Goal: Answer question/provide support: Share knowledge or assist other users

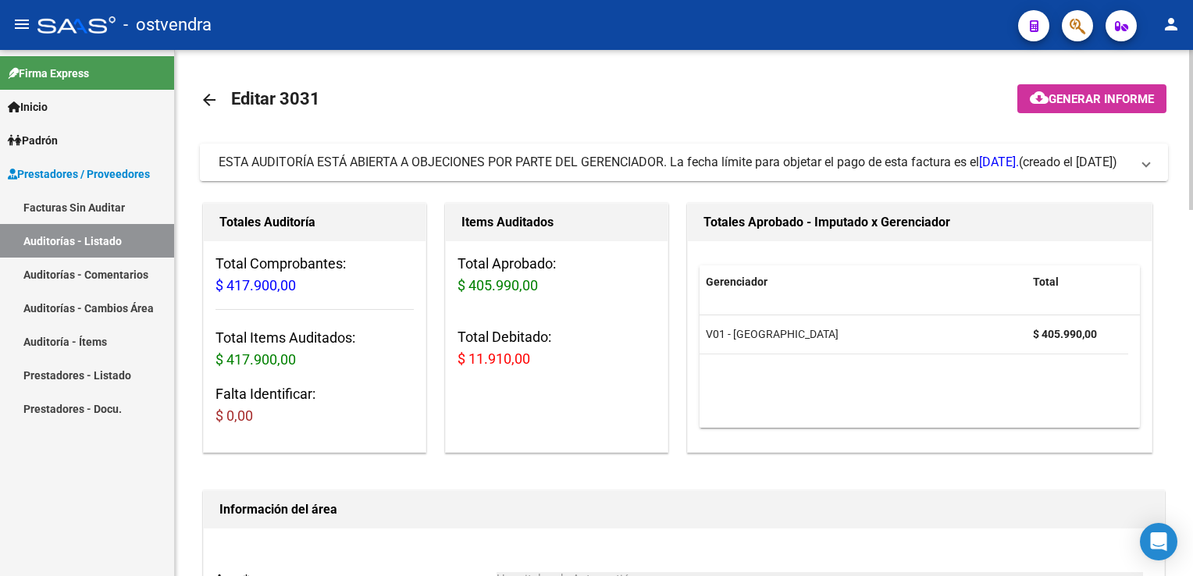
click at [1143, 170] on span at bounding box center [1146, 162] width 6 height 17
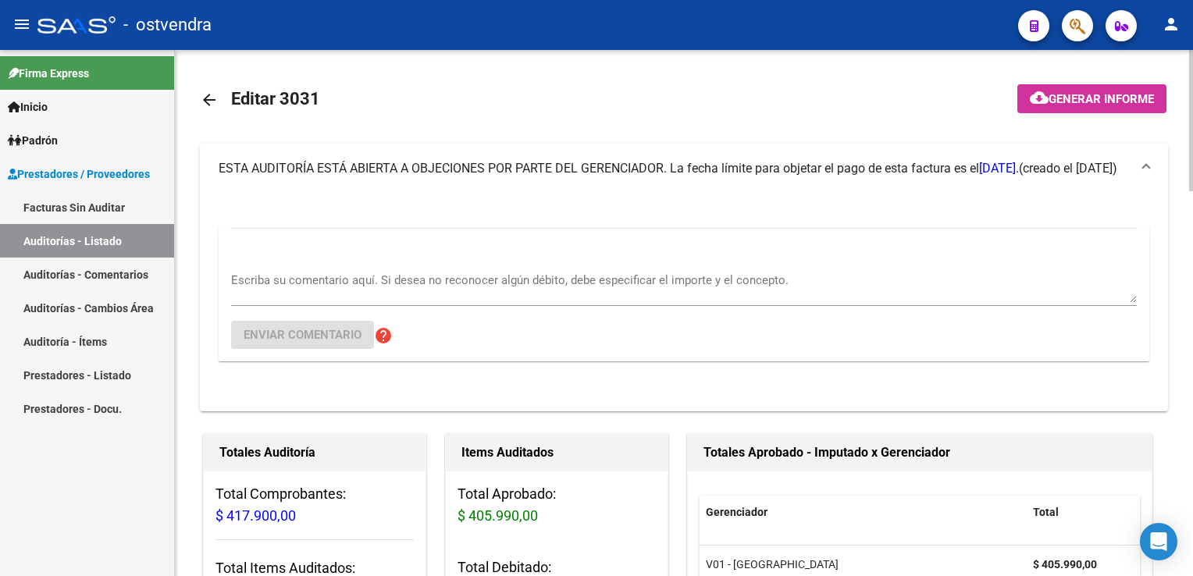
click at [415, 289] on textarea "Escriba su comentario aquí. Si desea no reconocer algún débito, debe especifica…" at bounding box center [684, 287] width 906 height 31
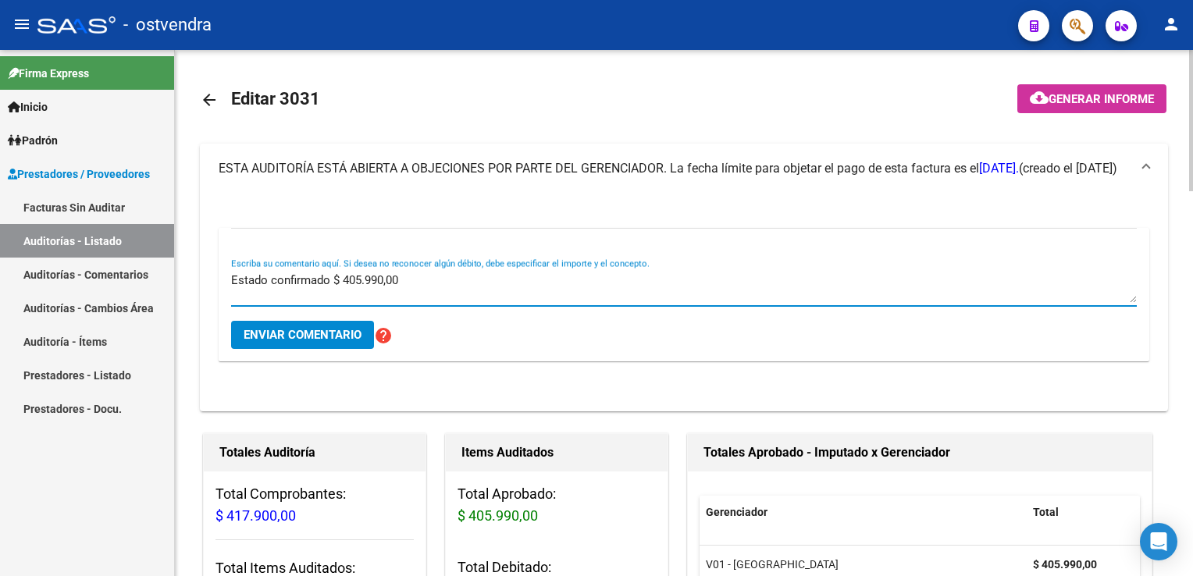
type textarea "Estado confirmado $ 405.990,00"
click at [298, 336] on span "Enviar comentario" at bounding box center [303, 335] width 118 height 14
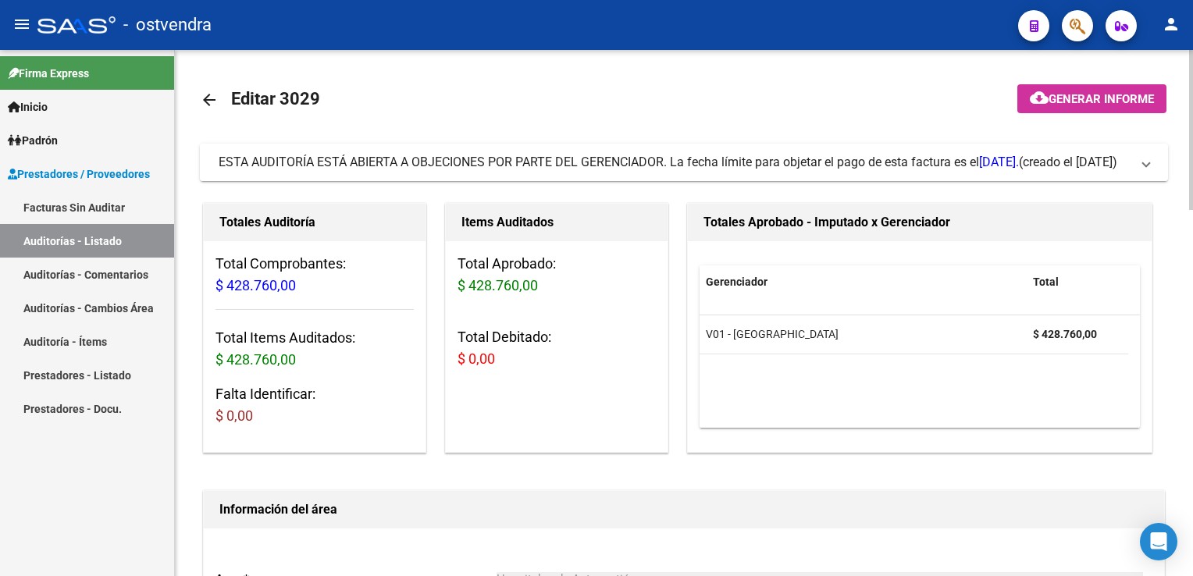
click at [1153, 173] on mat-expansion-panel-header "ESTA AUDITORÍA ESTÁ ABIERTA A OBJECIONES POR PARTE DEL GERENCIADOR. La fecha lí…" at bounding box center [684, 162] width 968 height 37
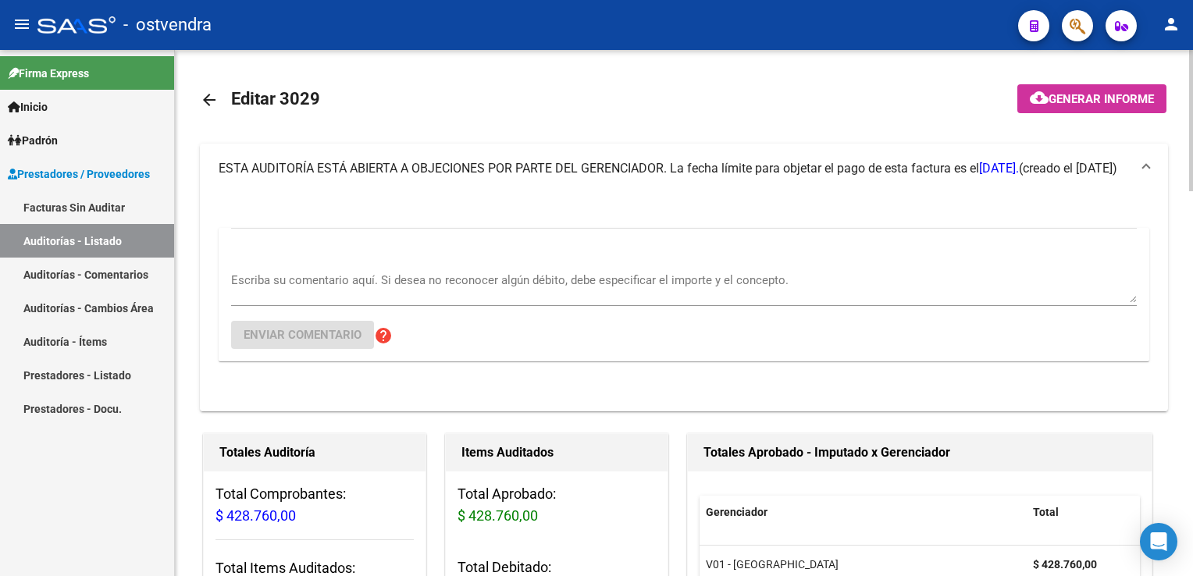
click at [340, 283] on textarea "Escriba su comentario aquí. Si desea no reconocer algún débito, debe especifica…" at bounding box center [684, 287] width 906 height 31
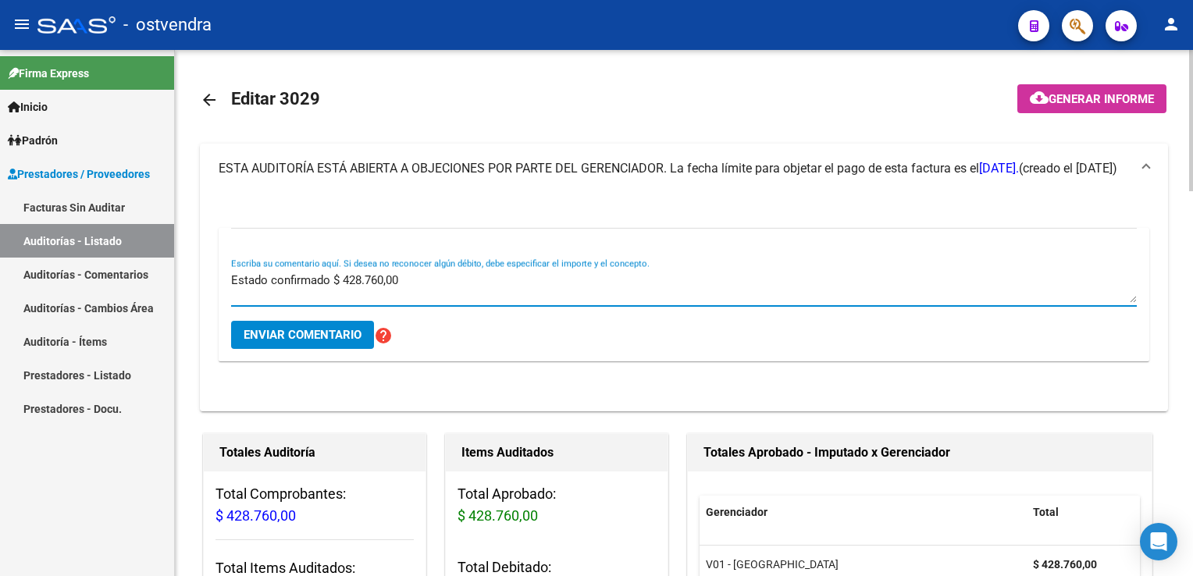
type textarea "Estado confirmado $ 428.760,00"
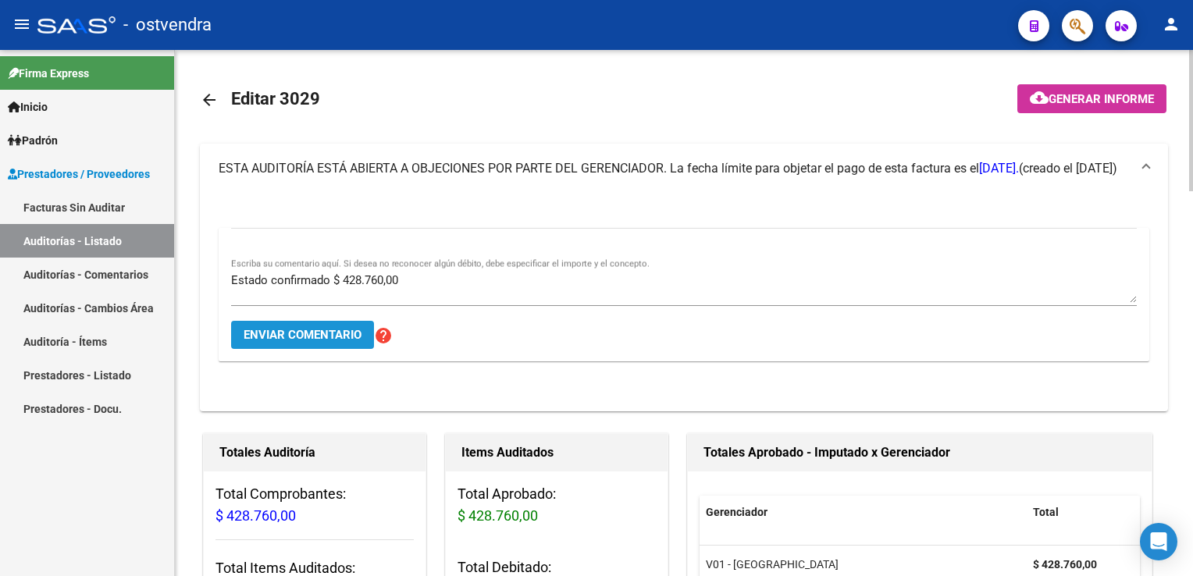
click at [318, 333] on span "Enviar comentario" at bounding box center [303, 335] width 118 height 14
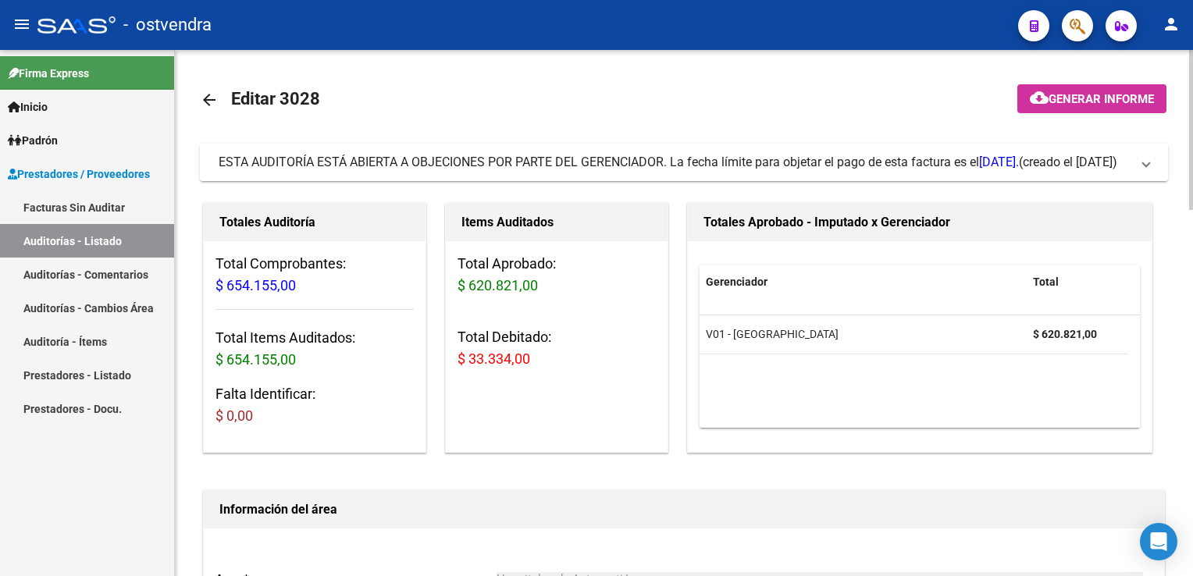
click at [1138, 167] on span "ESTA AUDITORÍA ESTÁ ABIERTA A OBJECIONES POR PARTE DEL GERENCIADOR. La fecha lí…" at bounding box center [681, 162] width 925 height 17
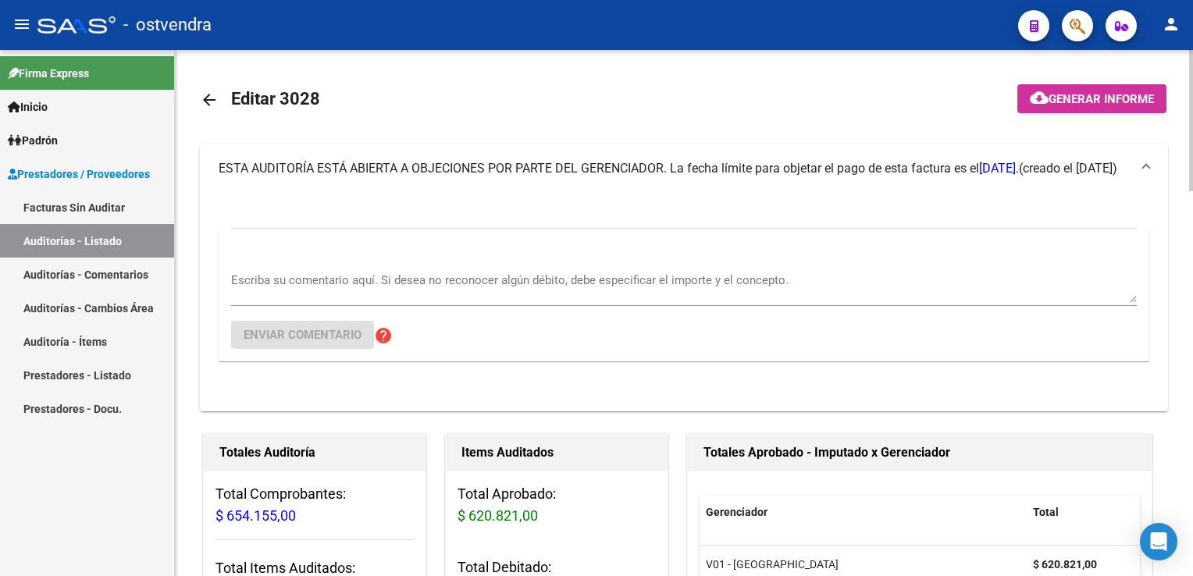
click at [405, 282] on textarea "Escriba su comentario aquí. Si desea no reconocer algún débito, debe especifica…" at bounding box center [684, 287] width 906 height 31
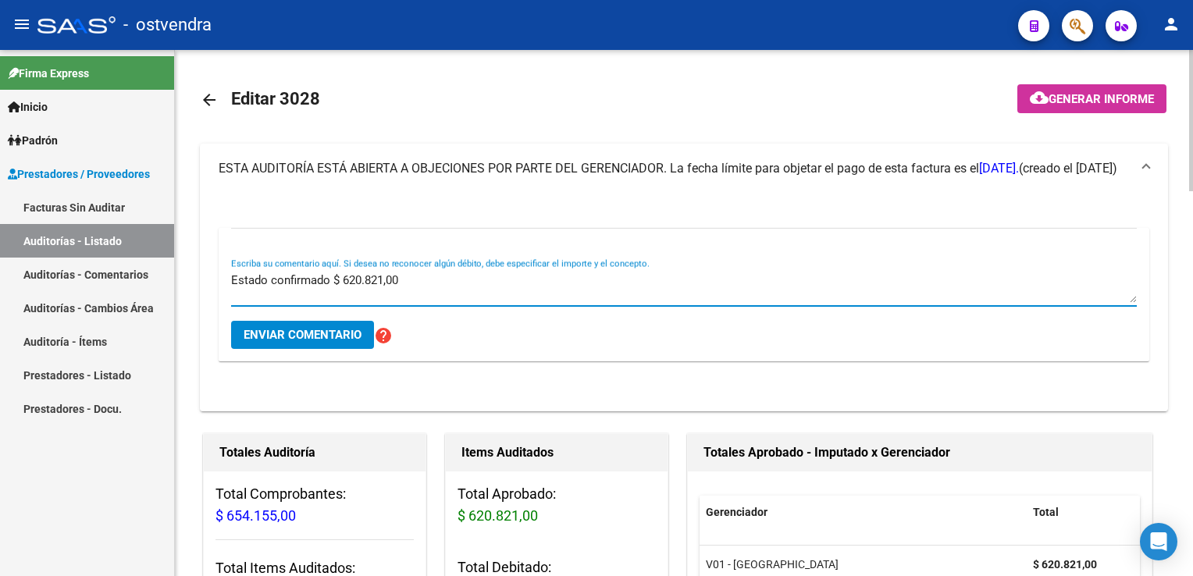
type textarea "Estado confirmado $ 620.821,00"
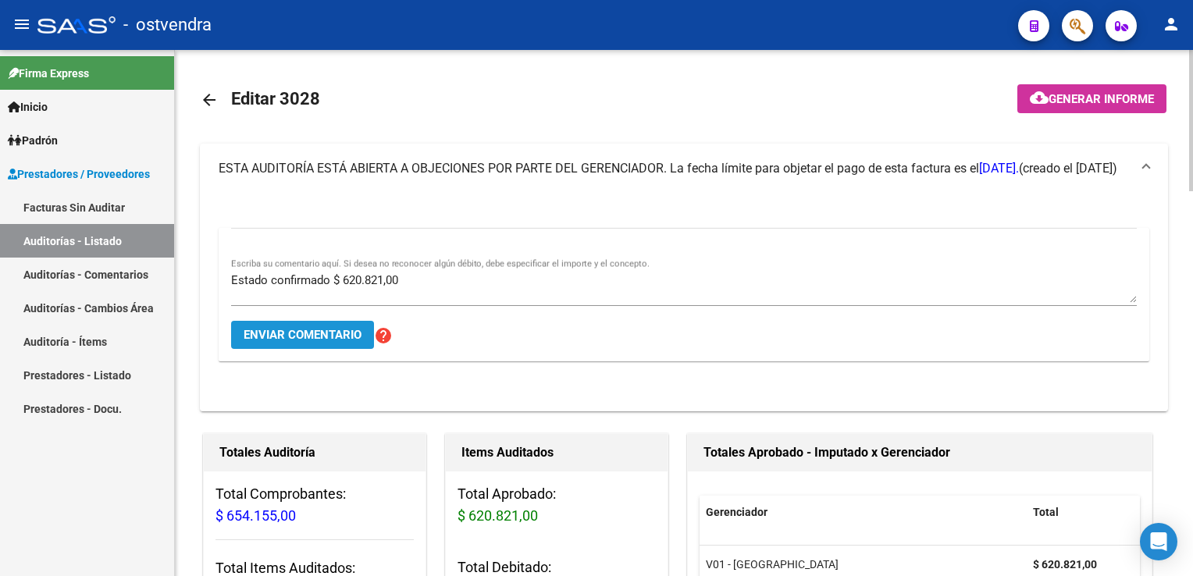
click at [326, 329] on span "Enviar comentario" at bounding box center [303, 335] width 118 height 14
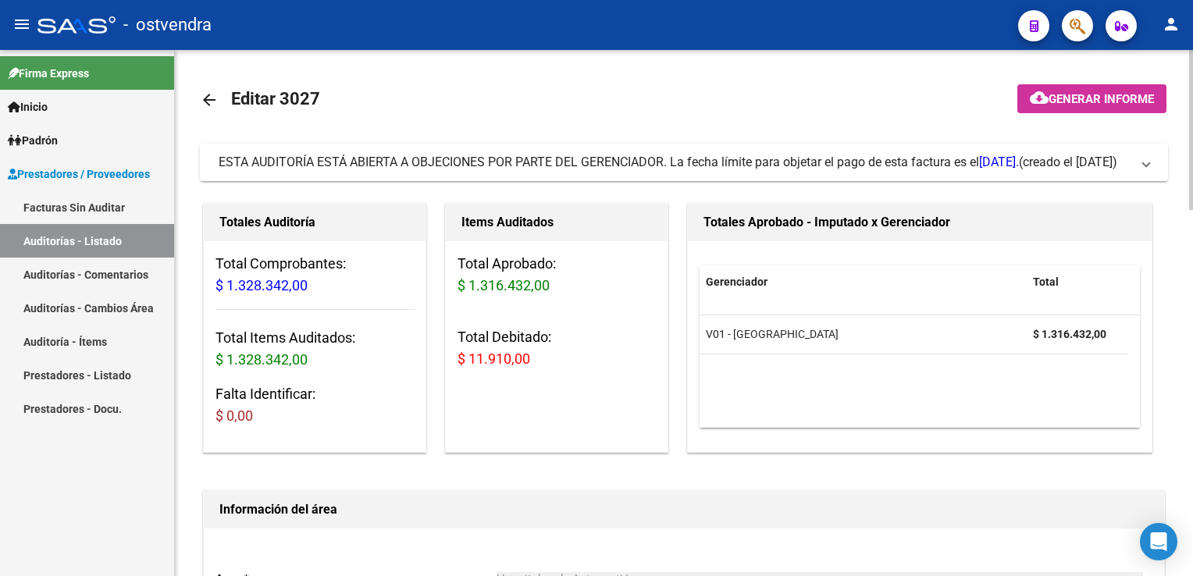
click at [1143, 164] on span at bounding box center [1146, 162] width 6 height 17
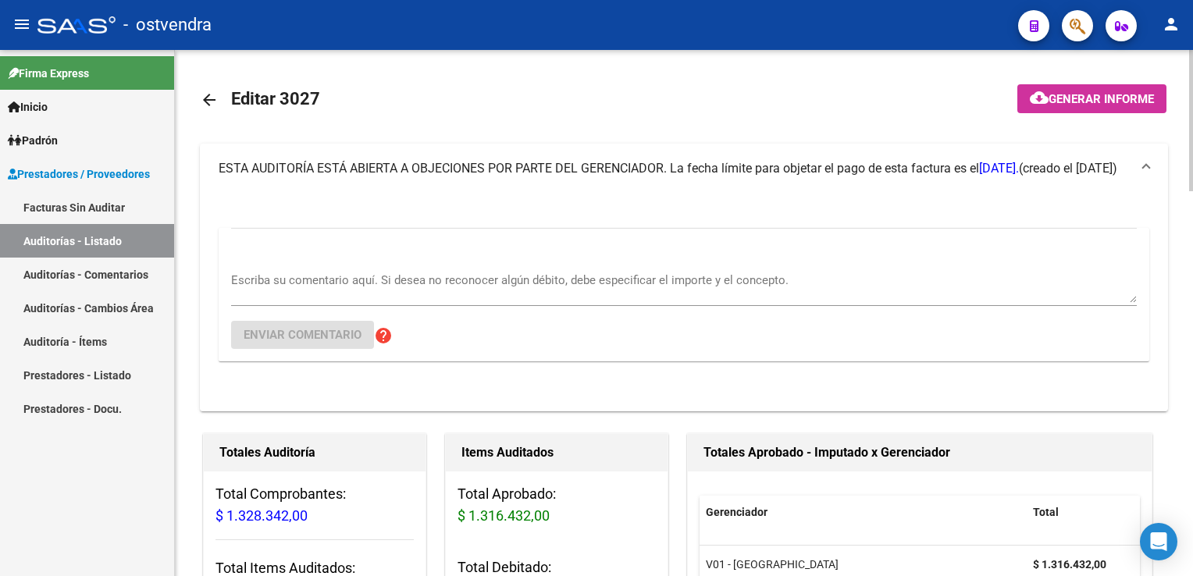
click at [269, 273] on textarea "Escriba su comentario aquí. Si desea no reconocer algún débito, debe especifica…" at bounding box center [684, 287] width 906 height 31
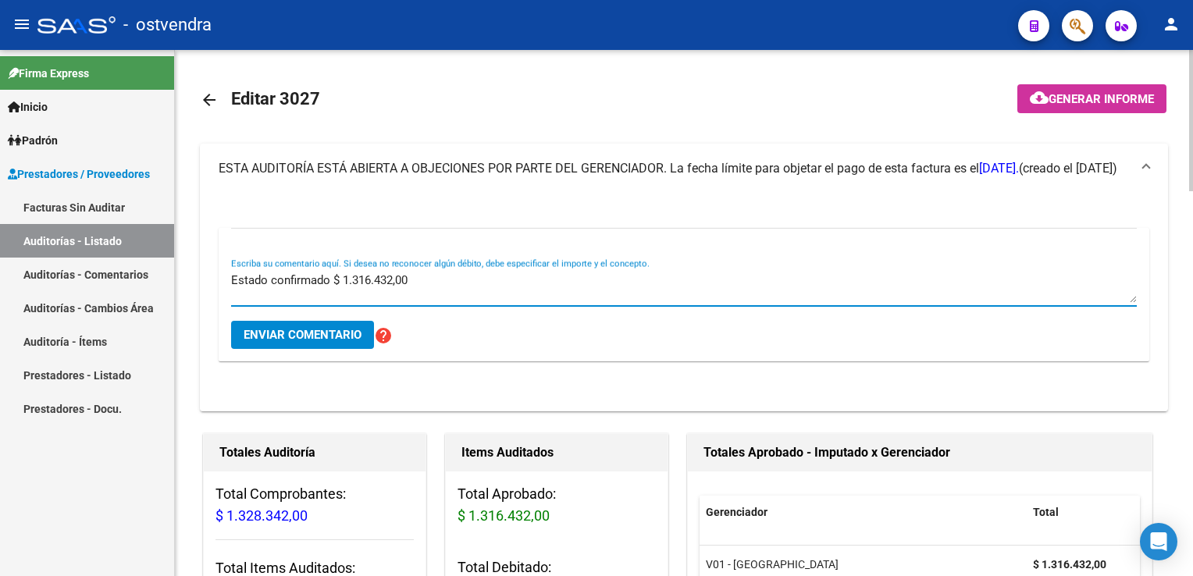
type textarea "Estado confirmado $ 1.316.432,00"
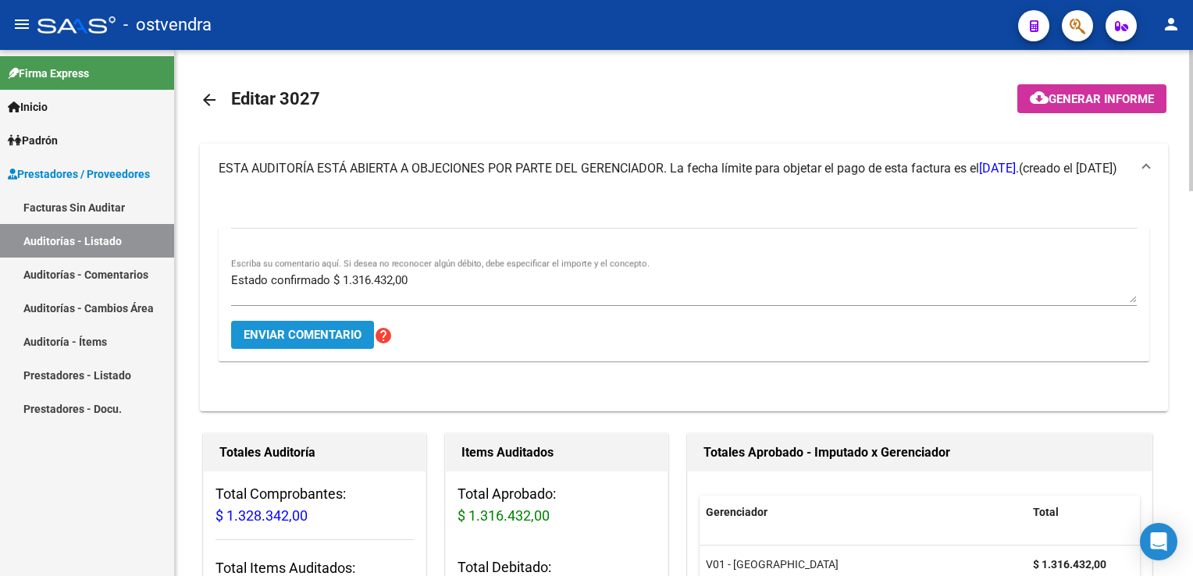
click at [324, 336] on span "Enviar comentario" at bounding box center [303, 335] width 118 height 14
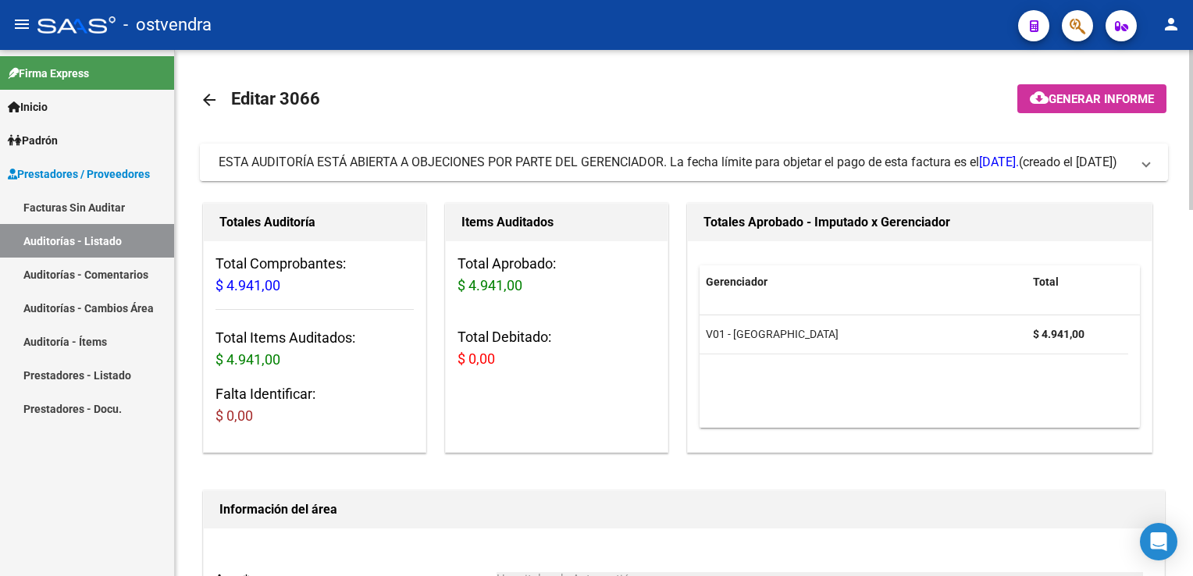
drag, startPoint x: 1147, startPoint y: 161, endPoint x: 968, endPoint y: 204, distance: 183.9
click at [1146, 161] on span at bounding box center [1146, 162] width 6 height 17
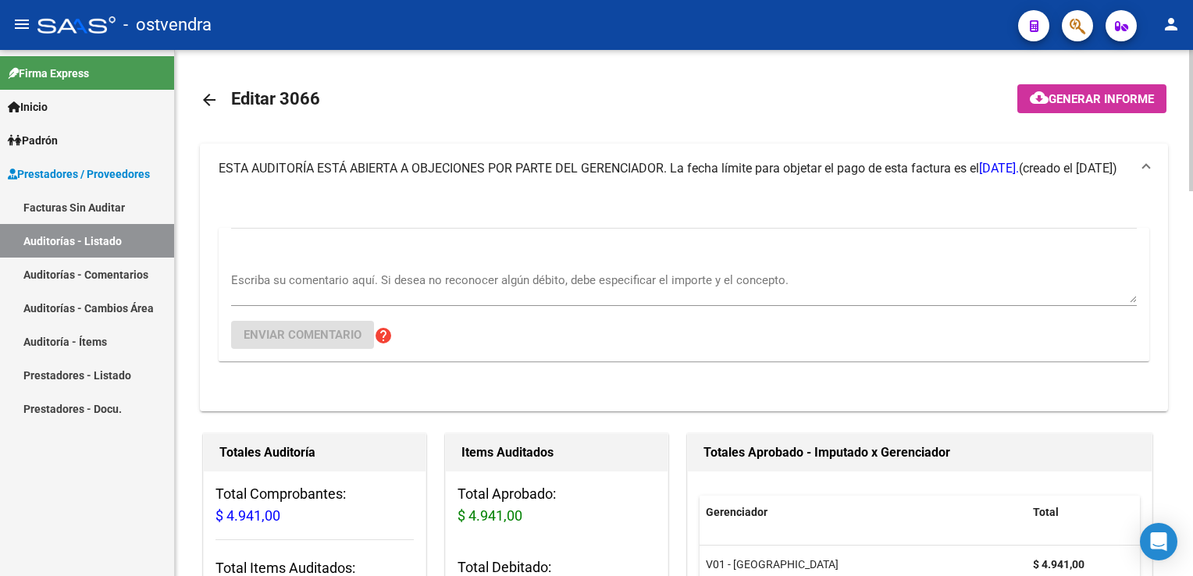
click at [415, 264] on div "Escriba su comentario aquí. Si desea no reconocer algún débito, debe especifica…" at bounding box center [684, 282] width 906 height 48
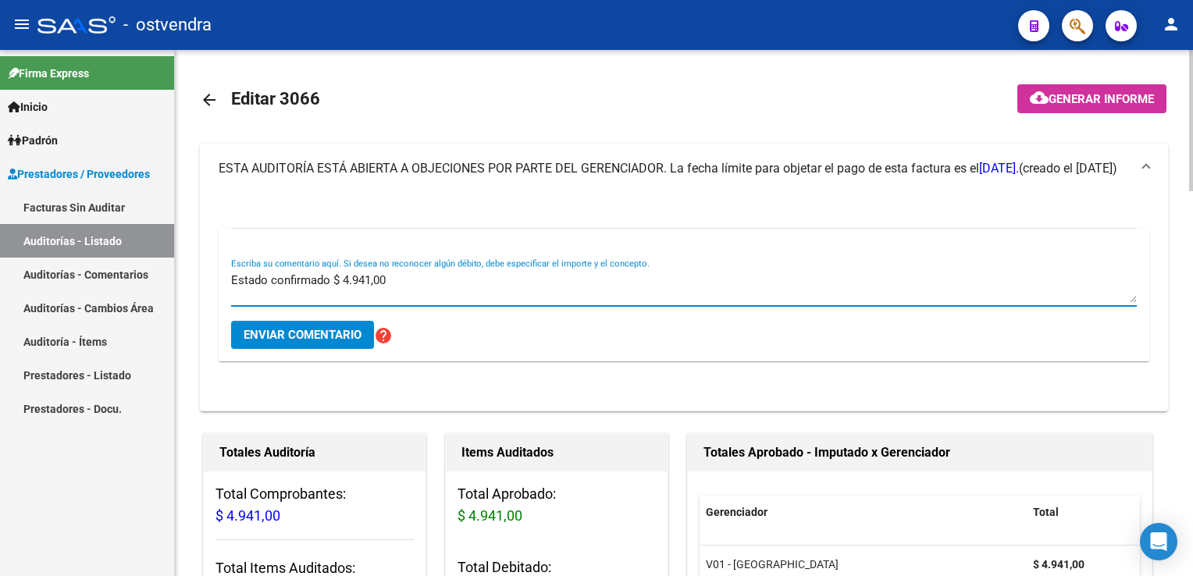
type textarea "Estado confirmado $ 4.941,00"
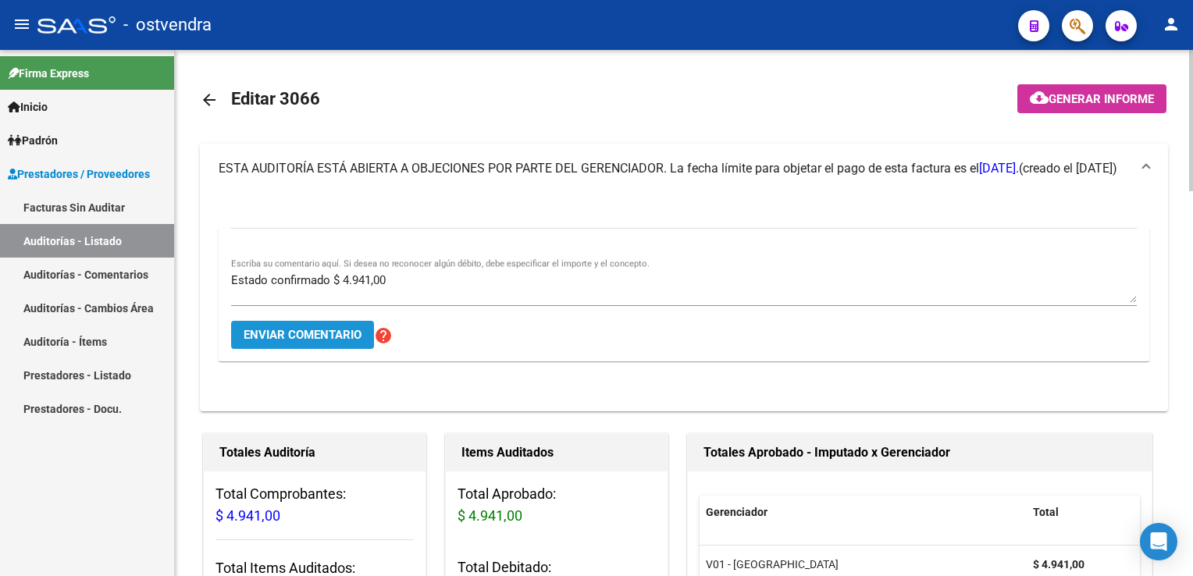
click at [309, 337] on span "Enviar comentario" at bounding box center [303, 335] width 118 height 14
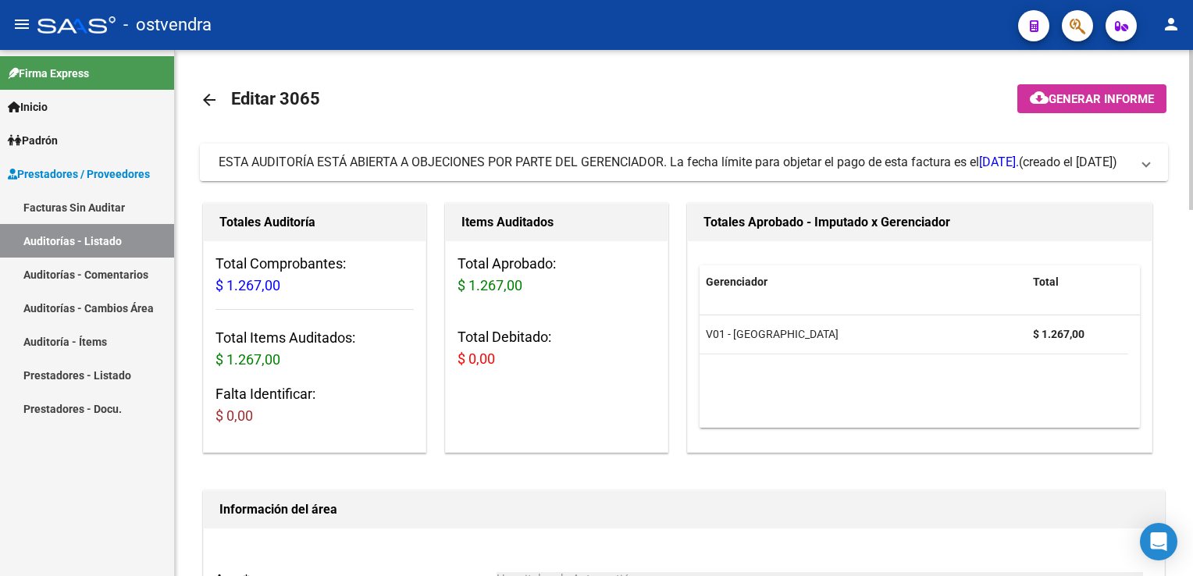
drag, startPoint x: 1152, startPoint y: 167, endPoint x: 1141, endPoint y: 156, distance: 15.5
click at [1146, 164] on mat-expansion-panel-header "ESTA AUDITORÍA ESTÁ ABIERTA A OBJECIONES POR PARTE DEL GERENCIADOR. La fecha lí…" at bounding box center [684, 162] width 968 height 37
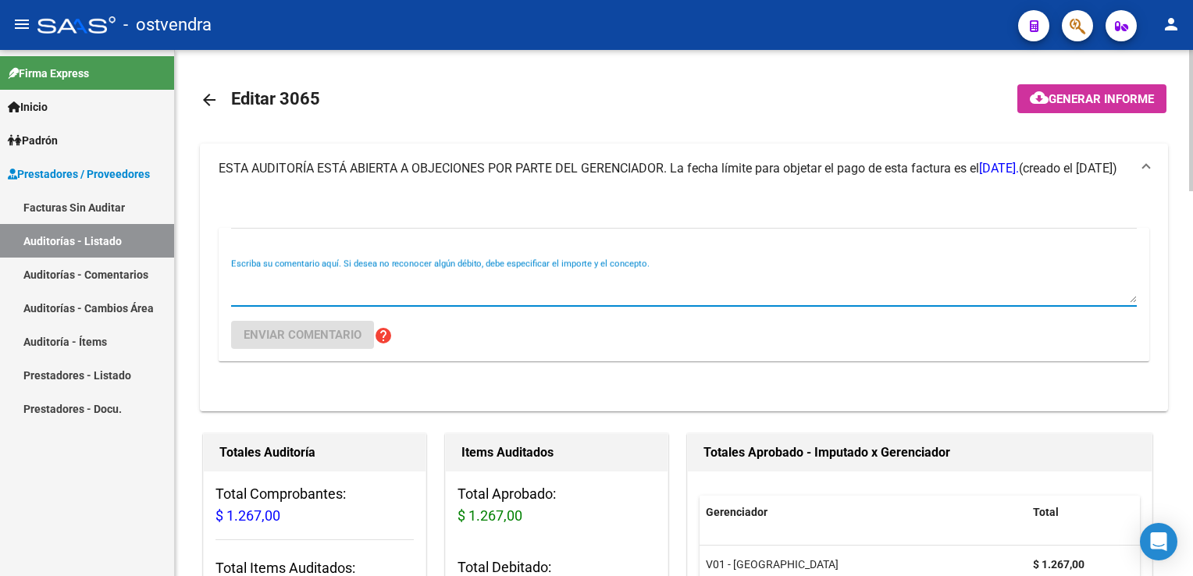
click at [437, 275] on textarea "Escriba su comentario aquí. Si desea no reconocer algún débito, debe especifica…" at bounding box center [684, 287] width 906 height 31
type textarea "Estado confirmado $ 1.267,00"
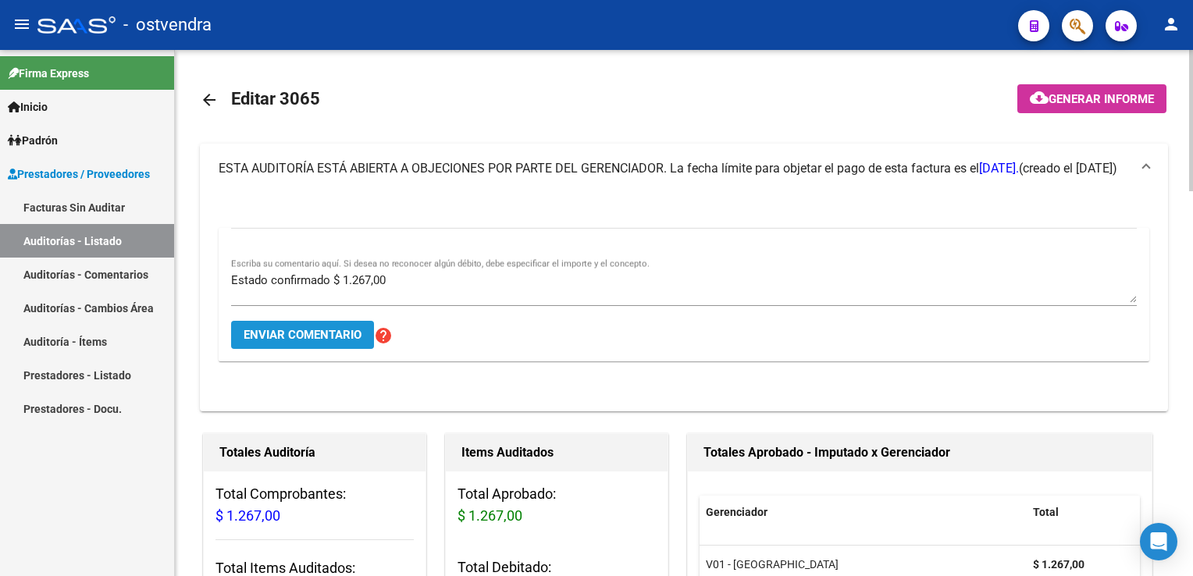
click at [317, 334] on span "Enviar comentario" at bounding box center [303, 335] width 118 height 14
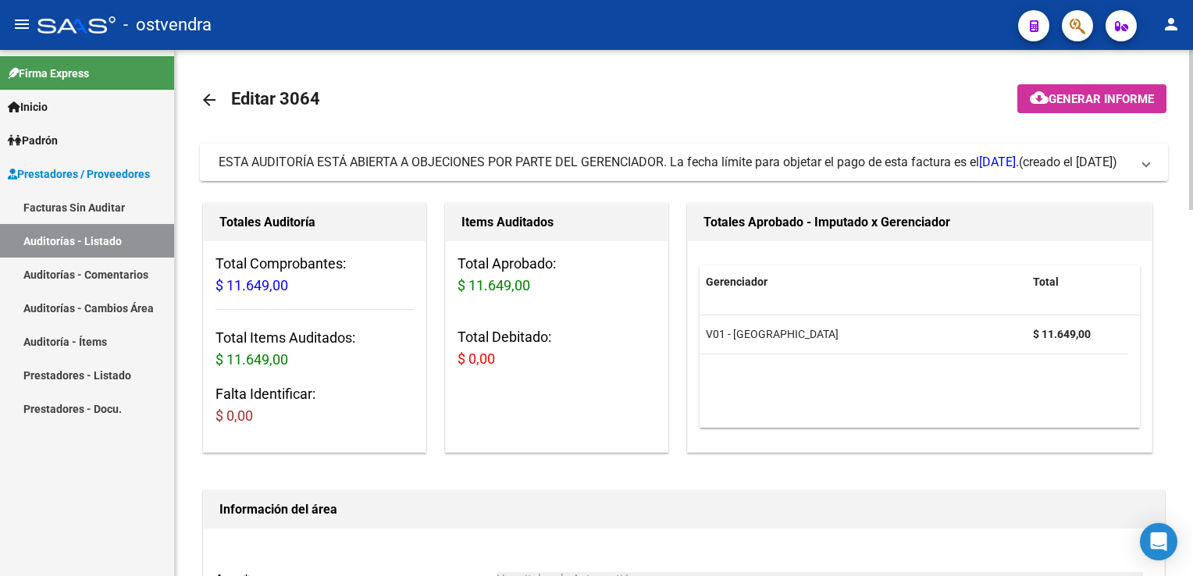
click at [1140, 161] on span "ESTA AUDITORÍA ESTÁ ABIERTA A OBJECIONES POR PARTE DEL GERENCIADOR. La fecha lí…" at bounding box center [681, 162] width 925 height 17
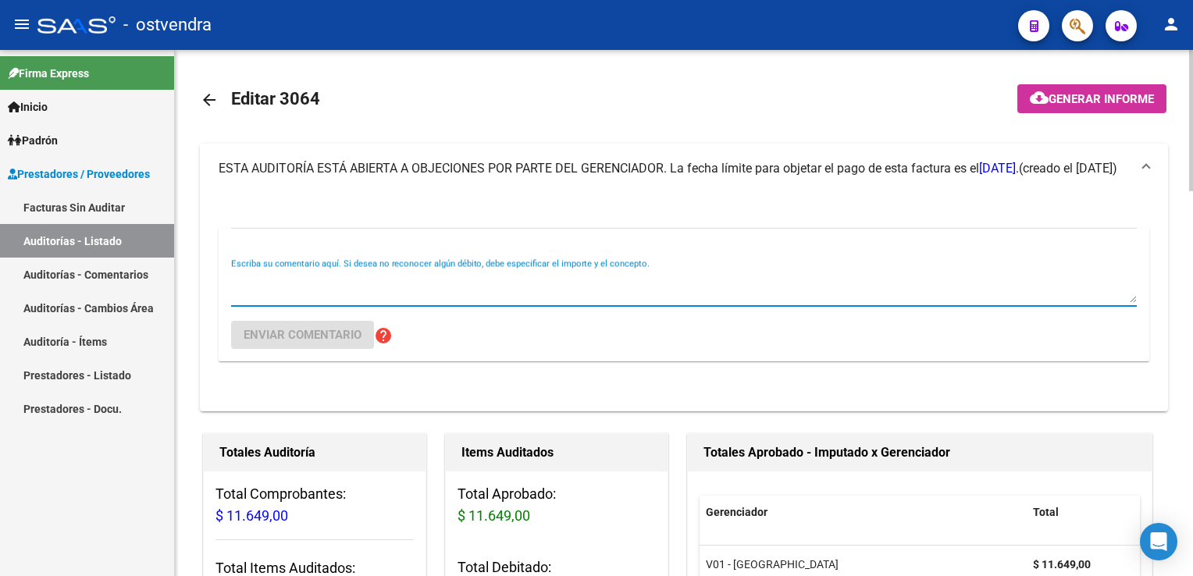
click at [272, 277] on textarea "Escriba su comentario aquí. Si desea no reconocer algún débito, debe especifica…" at bounding box center [684, 287] width 906 height 31
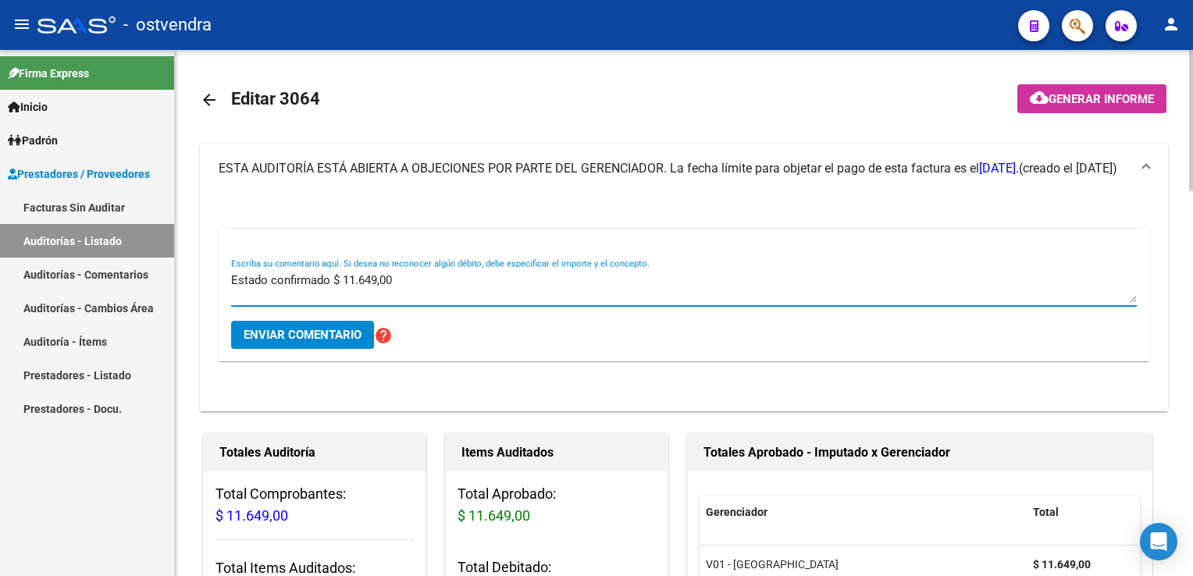
type textarea "Estado confirmado $ 11.649,00"
click at [319, 332] on span "Enviar comentario" at bounding box center [303, 335] width 118 height 14
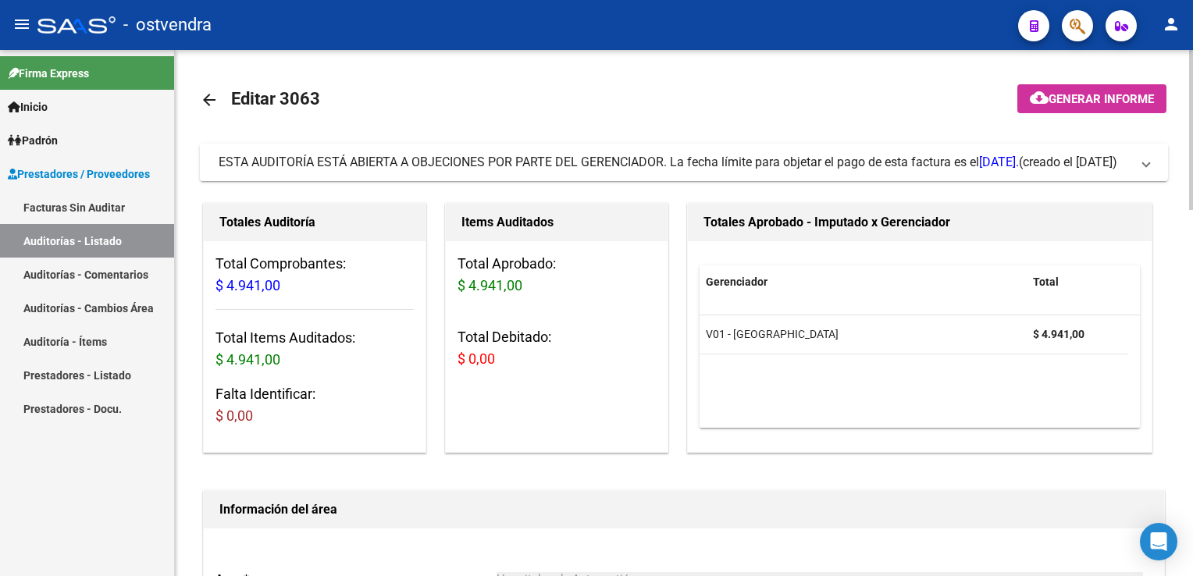
click at [1140, 168] on span "ESTA AUDITORÍA ESTÁ ABIERTA A OBJECIONES POR PARTE DEL GERENCIADOR. La fecha lí…" at bounding box center [681, 162] width 925 height 17
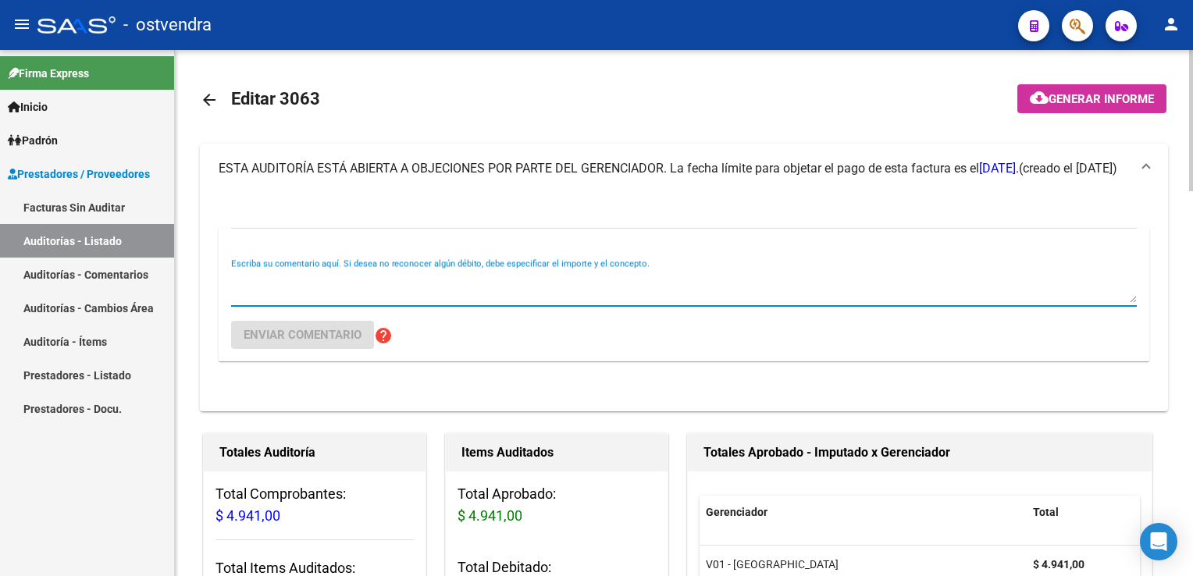
click at [488, 290] on textarea "Escriba su comentario aquí. Si desea no reconocer algún débito, debe especifica…" at bounding box center [684, 287] width 906 height 31
type textarea "Estado confirmado $ 4.941,00"
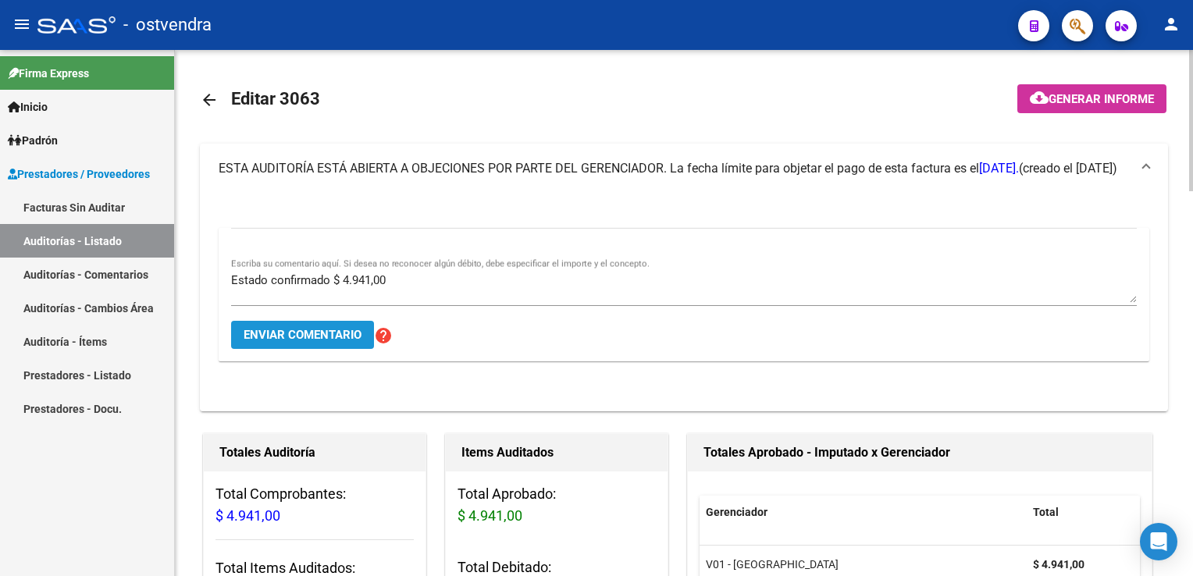
click at [325, 332] on span "Enviar comentario" at bounding box center [303, 335] width 118 height 14
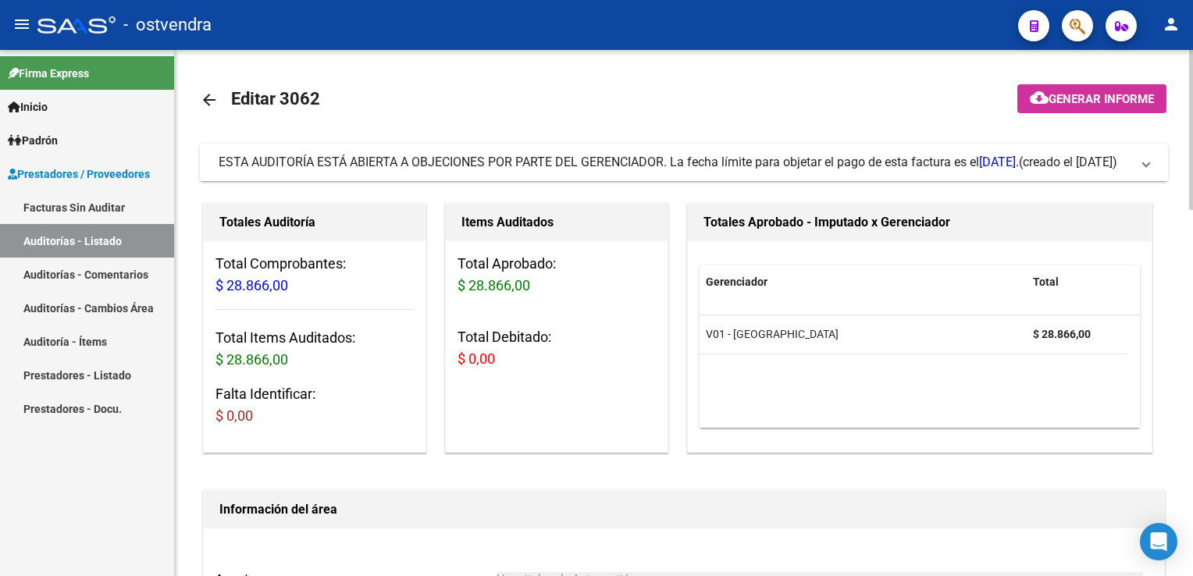
drag, startPoint x: 1143, startPoint y: 162, endPoint x: 1110, endPoint y: 169, distance: 33.5
click at [1142, 163] on mat-expansion-panel-header "ESTA AUDITORÍA ESTÁ ABIERTA A OBJECIONES POR PARTE DEL GERENCIADOR. La fecha lí…" at bounding box center [684, 162] width 968 height 37
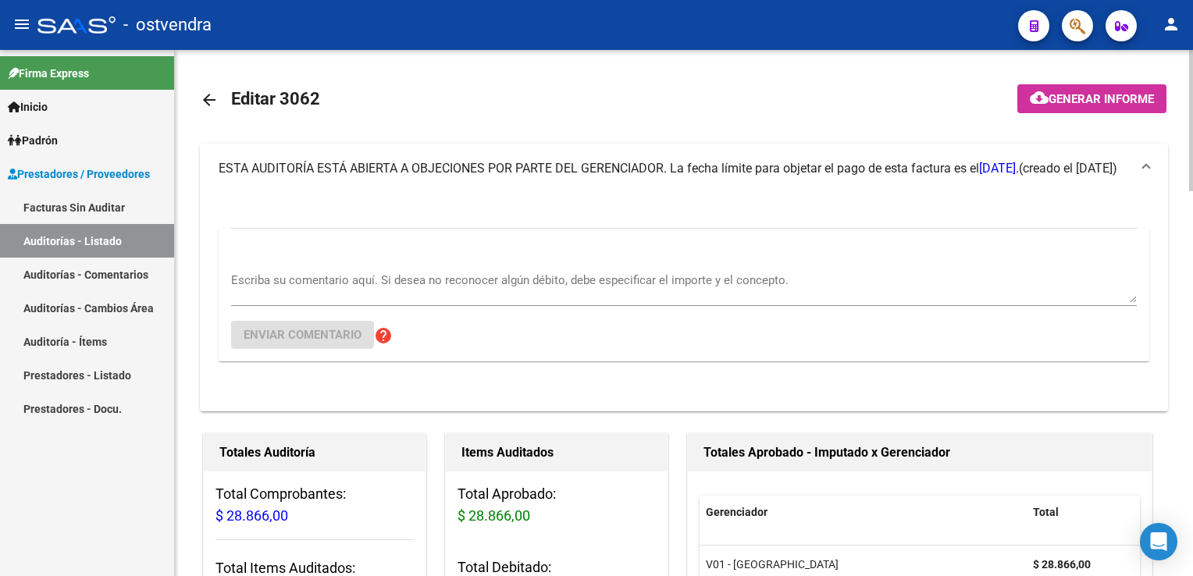
click at [365, 261] on div "Escriba su comentario aquí. Si desea no reconocer algún débito, debe especifica…" at bounding box center [684, 282] width 906 height 48
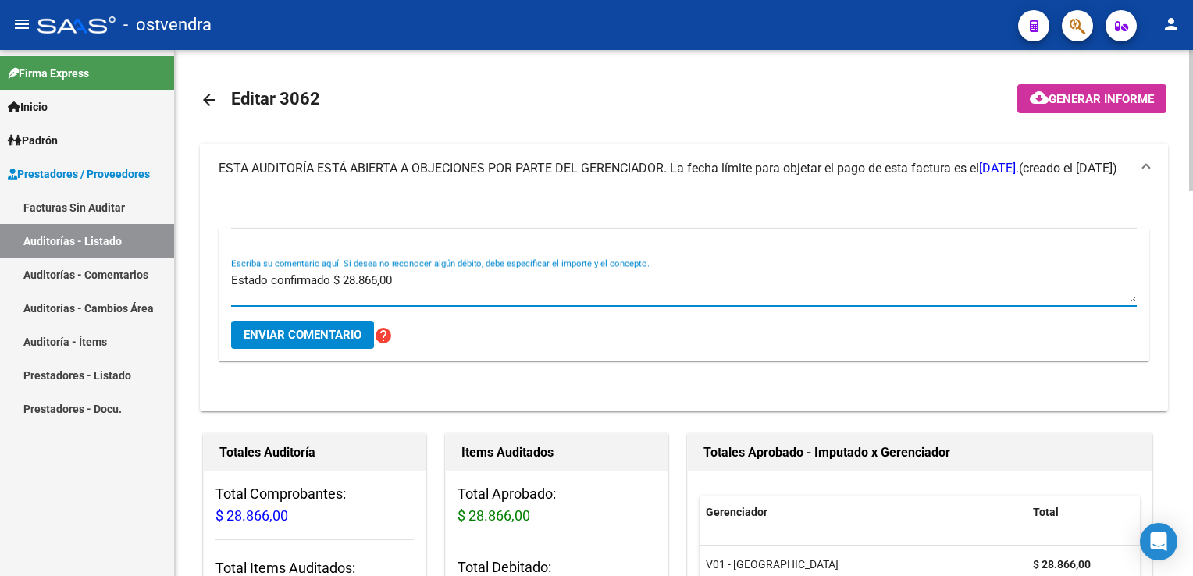
type textarea "Estado confirmado $ 28.866,00"
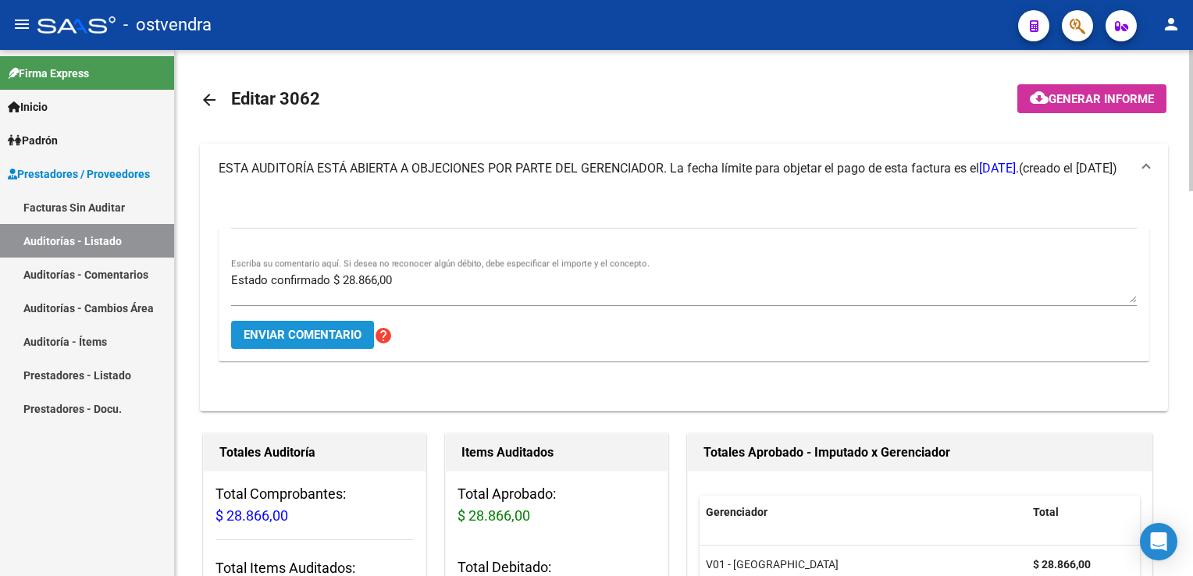
click at [324, 341] on span "Enviar comentario" at bounding box center [303, 335] width 118 height 14
